Goal: Information Seeking & Learning: Find specific fact

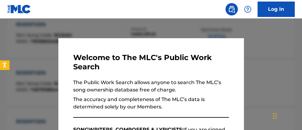
scroll to position [228, 0]
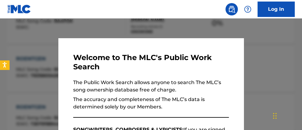
drag, startPoint x: 140, startPoint y: 29, endPoint x: 182, endPoint y: 31, distance: 42.1
click at [141, 29] on div at bounding box center [151, 84] width 302 height 130
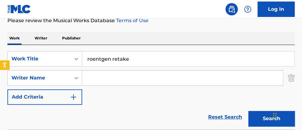
scroll to position [86, 0]
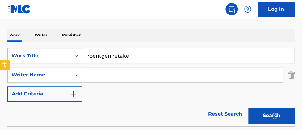
drag, startPoint x: 144, startPoint y: 57, endPoint x: 97, endPoint y: 56, distance: 47.3
click at [98, 56] on input "roentgen retake" at bounding box center [188, 56] width 212 height 15
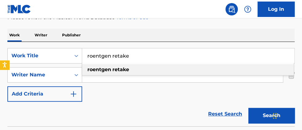
click at [109, 56] on input "roentgen retake" at bounding box center [188, 56] width 212 height 15
click at [109, 57] on input "roentgen retake" at bounding box center [188, 56] width 212 height 15
paste input "por que termino"
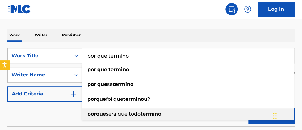
click at [260, 119] on div "por que sera que todo termino" at bounding box center [188, 114] width 212 height 11
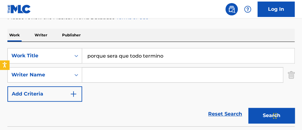
click at [260, 120] on button "Search" at bounding box center [272, 115] width 46 height 15
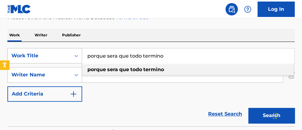
drag, startPoint x: 119, startPoint y: 56, endPoint x: 46, endPoint y: 55, distance: 72.4
click at [47, 55] on div "SearchWithCriteriaf4c01a4f-ade7-4375-b91f-6cbd485eb9fe Work Title porque sera q…" at bounding box center [151, 55] width 288 height 15
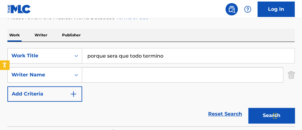
drag, startPoint x: 145, startPoint y: 55, endPoint x: -43, endPoint y: 5, distance: 194.5
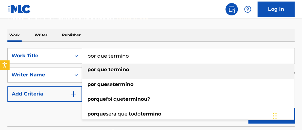
type input "por que termino"
click at [98, 68] on strong "que" at bounding box center [102, 70] width 10 height 6
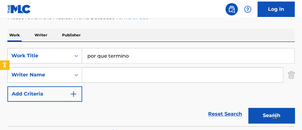
click at [257, 116] on button "Search" at bounding box center [272, 115] width 46 height 15
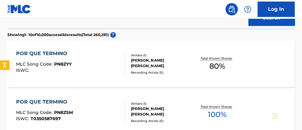
scroll to position [189, 0]
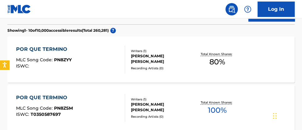
click at [221, 60] on span "80 %" at bounding box center [218, 62] width 16 height 11
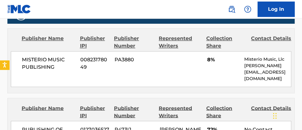
scroll to position [286, 0]
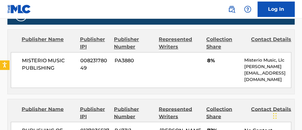
scroll to position [224, 0]
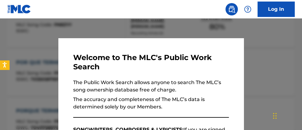
drag, startPoint x: 100, startPoint y: 30, endPoint x: 133, endPoint y: 35, distance: 33.1
click at [102, 29] on div at bounding box center [151, 84] width 302 height 130
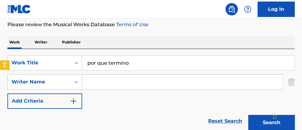
scroll to position [77, 0]
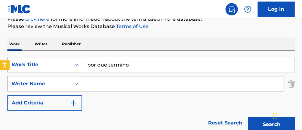
drag, startPoint x: 32, startPoint y: 48, endPoint x: 6, endPoint y: 36, distance: 27.9
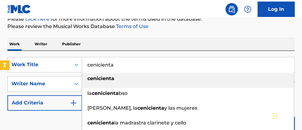
type input "cenicienta"
click at [106, 76] on strong "cenicienta" at bounding box center [101, 79] width 27 height 6
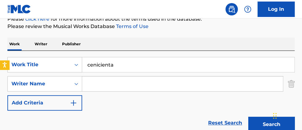
click at [105, 87] on input "Search Form" at bounding box center [182, 84] width 201 height 15
type input "[PERSON_NAME]"
click at [249, 117] on button "Search" at bounding box center [272, 124] width 46 height 15
click at [263, 125] on button "Search" at bounding box center [272, 124] width 46 height 15
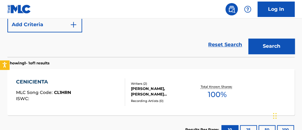
scroll to position [151, 0]
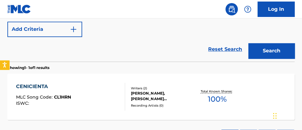
click at [216, 100] on span "100 %" at bounding box center [217, 99] width 19 height 11
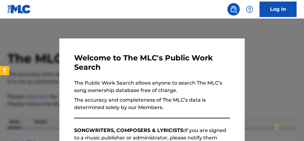
scroll to position [187, 0]
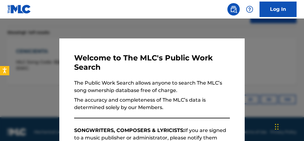
drag, startPoint x: 169, startPoint y: 34, endPoint x: 187, endPoint y: 34, distance: 17.3
click at [172, 34] on div at bounding box center [152, 89] width 304 height 141
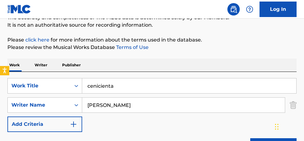
scroll to position [57, 0]
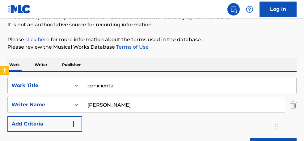
drag, startPoint x: 88, startPoint y: 84, endPoint x: 70, endPoint y: 83, distance: 17.7
click at [68, 83] on div "SearchWithCriteriaf4c01a4f-ade7-4375-b91f-6cbd485eb9fe Work Title cenicienta" at bounding box center [151, 85] width 289 height 15
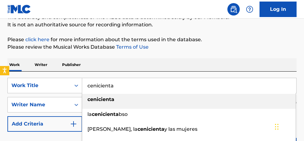
paste input "[PERSON_NAME]"
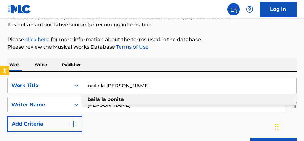
type input "baila la [PERSON_NAME]"
drag, startPoint x: 249, startPoint y: 58, endPoint x: 256, endPoint y: 57, distance: 6.8
click at [251, 57] on div "The MLC Public Work Search The accuracy and completeness of The MLC's data is d…" at bounding box center [152, 110] width 304 height 267
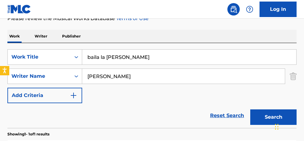
scroll to position [85, 0]
drag, startPoint x: 102, startPoint y: 74, endPoint x: -33, endPoint y: 58, distance: 135.7
click at [250, 109] on button "Search" at bounding box center [273, 116] width 46 height 15
type input "\"
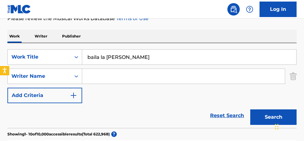
click at [250, 109] on button "Search" at bounding box center [273, 116] width 46 height 15
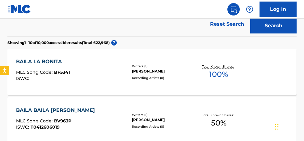
scroll to position [177, 0]
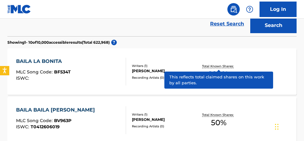
click at [224, 65] on p "Total Known Shares:" at bounding box center [218, 66] width 33 height 5
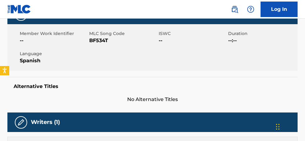
scroll to position [64, 0]
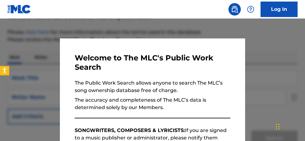
scroll to position [212, 0]
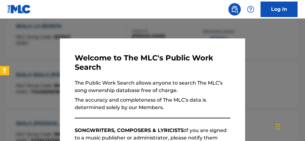
drag, startPoint x: 98, startPoint y: 29, endPoint x: 110, endPoint y: 36, distance: 13.8
click at [99, 30] on div at bounding box center [152, 89] width 305 height 141
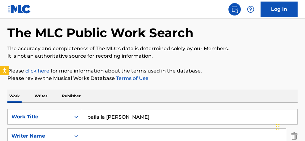
scroll to position [66, 0]
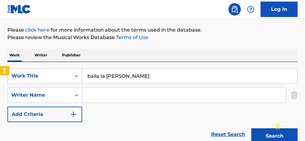
drag, startPoint x: 140, startPoint y: 79, endPoint x: 16, endPoint y: 33, distance: 132.7
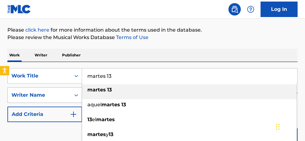
type input "martes 13"
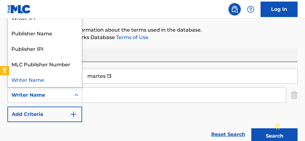
click at [58, 93] on div "Writer Name" at bounding box center [39, 94] width 56 height 7
click at [101, 94] on input "Search Form" at bounding box center [184, 95] width 204 height 15
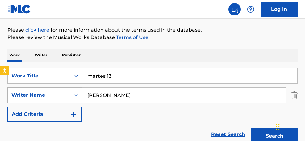
type input "[PERSON_NAME]"
click at [252, 128] on button "Search" at bounding box center [275, 135] width 46 height 15
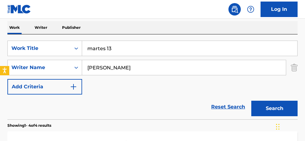
scroll to position [92, 0]
